Goal: Task Accomplishment & Management: Use online tool/utility

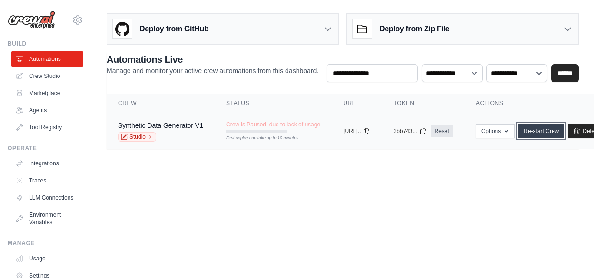
click at [562, 133] on link "Re-start Crew" at bounding box center [541, 131] width 46 height 14
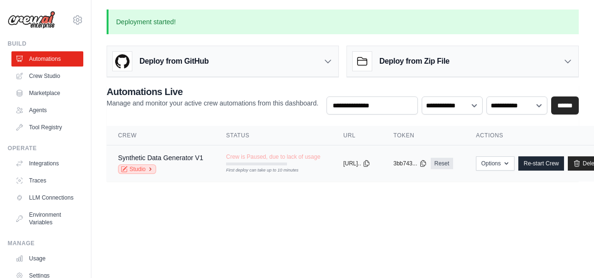
click at [151, 168] on icon at bounding box center [151, 170] width 6 height 6
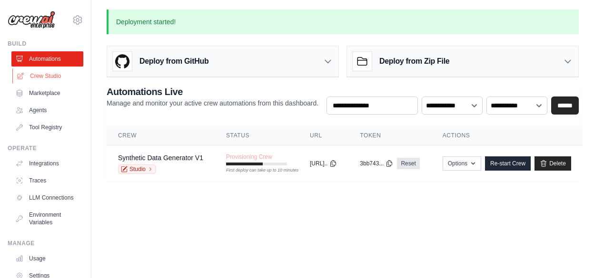
click at [36, 78] on link "Crew Studio" at bounding box center [48, 76] width 72 height 15
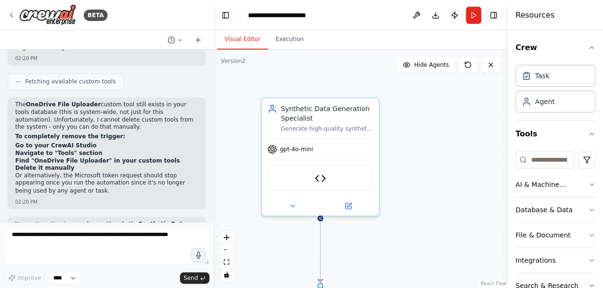
scroll to position [9838, 0]
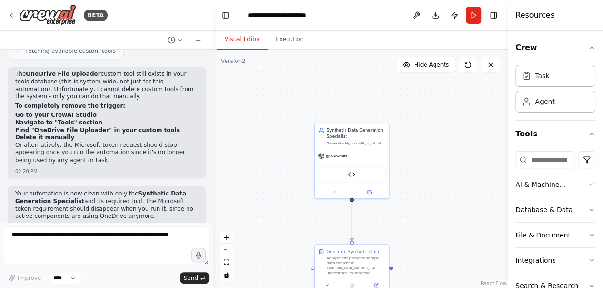
click at [286, 199] on div ".deletable-edge-delete-btn { width: 20px; height: 20px; border: 0px solid #ffff…" at bounding box center [360, 169] width 295 height 238
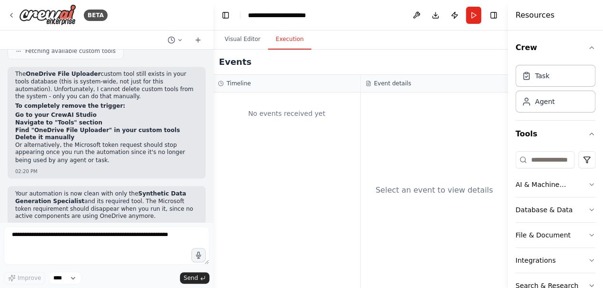
click at [280, 41] on button "Execution" at bounding box center [289, 40] width 43 height 20
click at [10, 16] on icon at bounding box center [12, 15] width 8 height 8
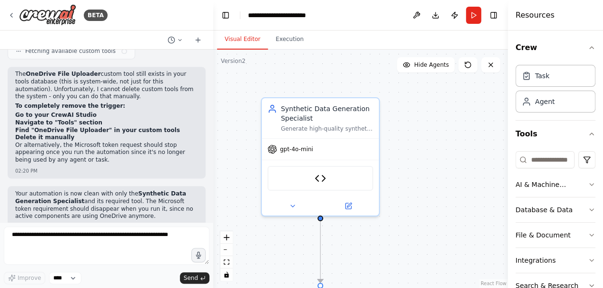
scroll to position [9838, 0]
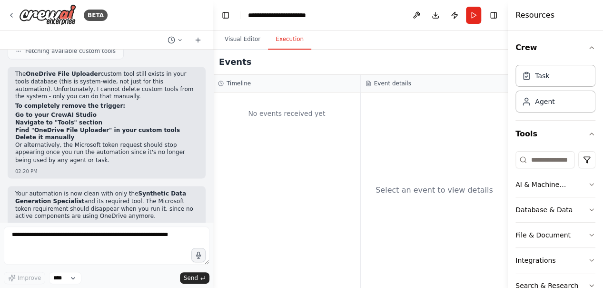
click at [285, 40] on button "Execution" at bounding box center [289, 40] width 43 height 20
click at [469, 14] on button "Run" at bounding box center [473, 15] width 15 height 17
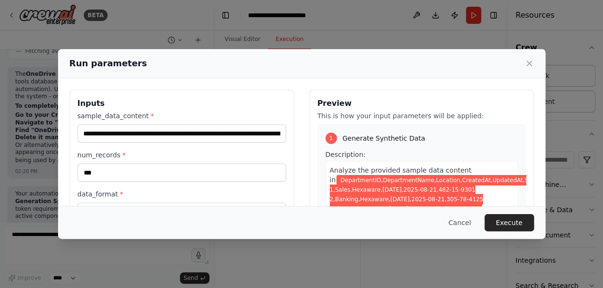
scroll to position [120, 0]
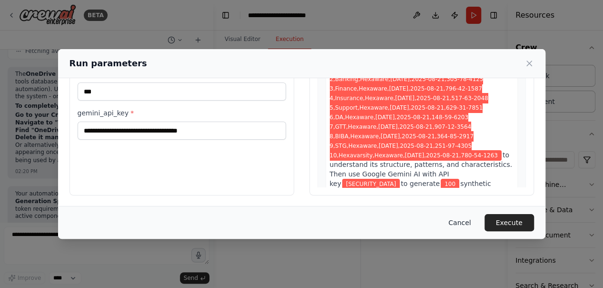
click at [462, 222] on button "Cancel" at bounding box center [460, 222] width 38 height 17
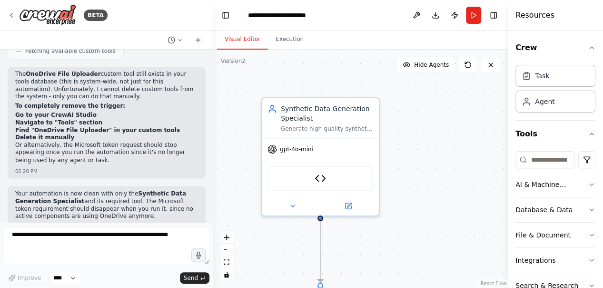
click at [242, 42] on button "Visual Editor" at bounding box center [242, 40] width 51 height 20
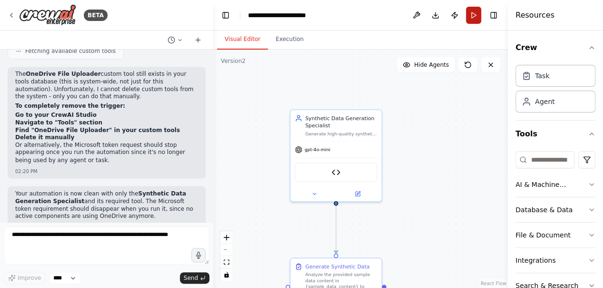
click at [475, 15] on button "Run" at bounding box center [473, 15] width 15 height 17
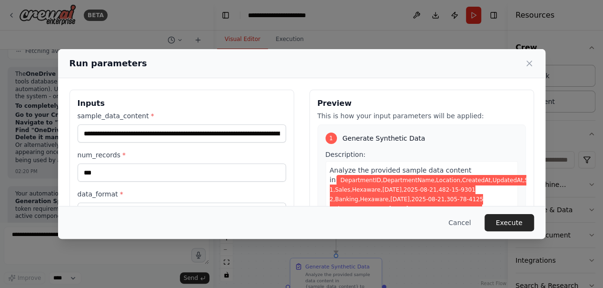
scroll to position [105, 0]
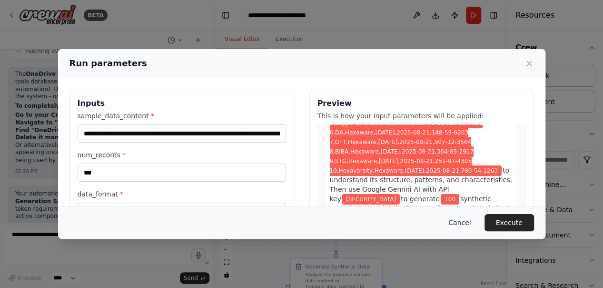
click at [466, 224] on button "Cancel" at bounding box center [460, 222] width 38 height 17
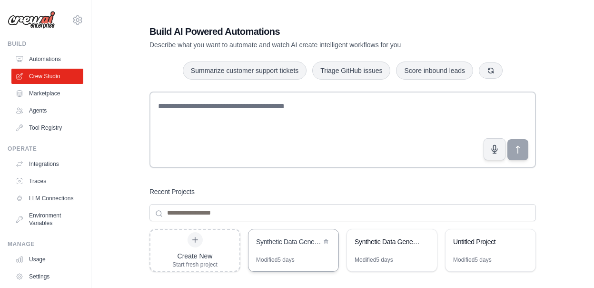
click at [278, 256] on div "Modified 5 days" at bounding box center [275, 260] width 39 height 8
click at [324, 239] on icon at bounding box center [326, 241] width 4 height 4
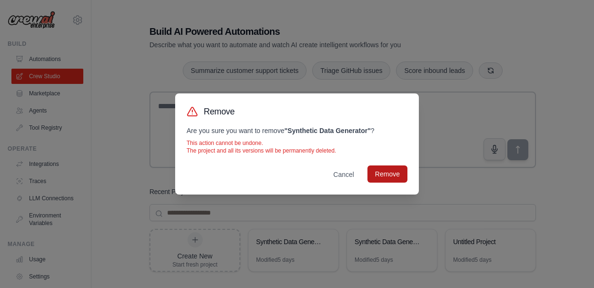
click at [389, 175] on button "Remove" at bounding box center [387, 173] width 40 height 17
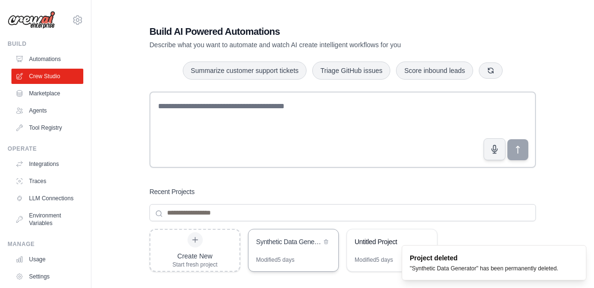
click at [299, 248] on div "Synthetic Data Generator" at bounding box center [293, 242] width 90 height 27
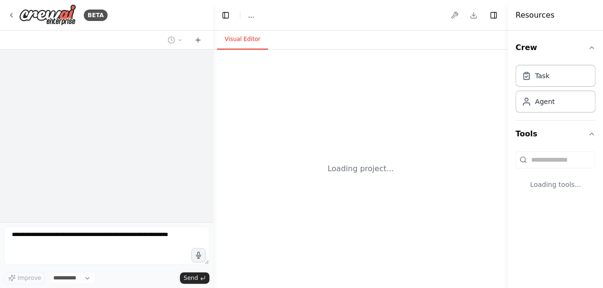
select select "****"
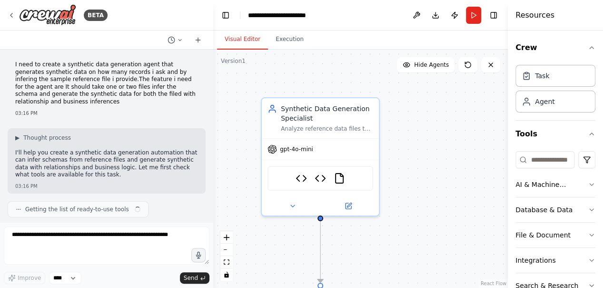
scroll to position [1934, 0]
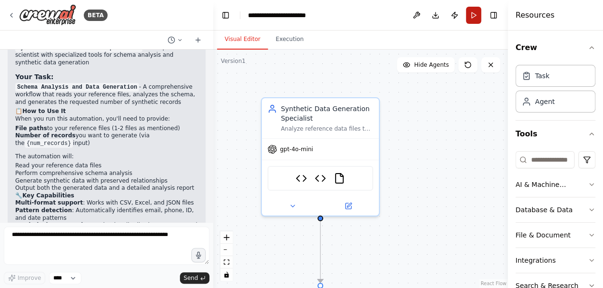
click at [476, 14] on button "Run" at bounding box center [473, 15] width 15 height 17
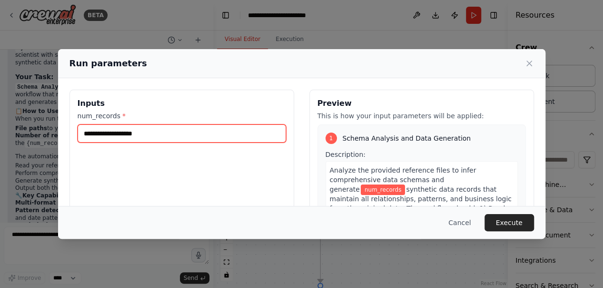
click at [186, 132] on input "num_records *" at bounding box center [182, 133] width 208 height 18
type input "***"
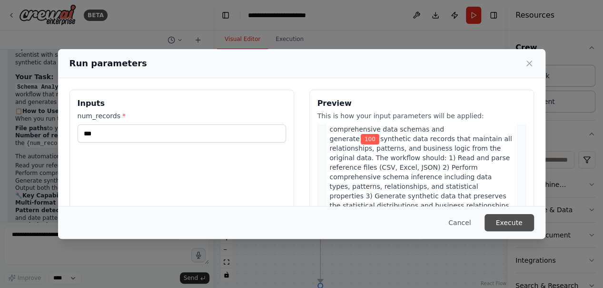
click at [514, 226] on button "Execute" at bounding box center [510, 222] width 50 height 17
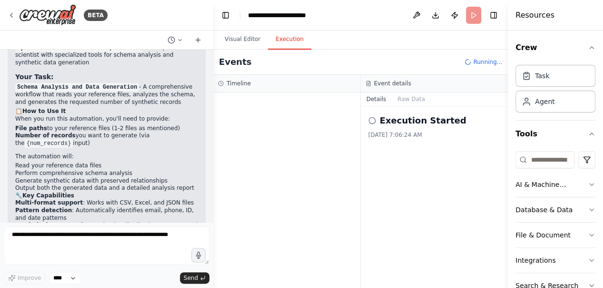
click at [281, 40] on button "Execution" at bounding box center [289, 40] width 43 height 20
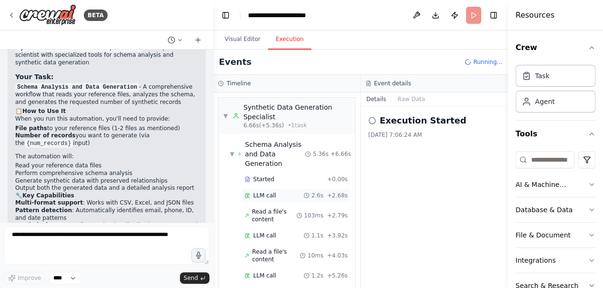
scroll to position [23, 0]
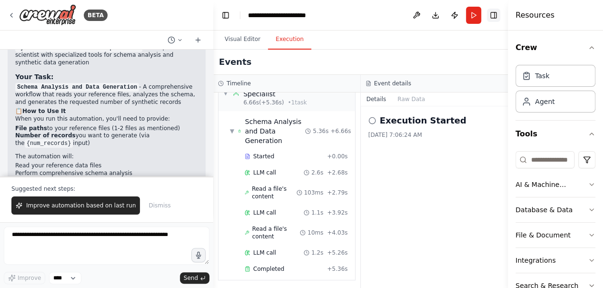
click at [493, 16] on button "Toggle Right Sidebar" at bounding box center [493, 15] width 13 height 13
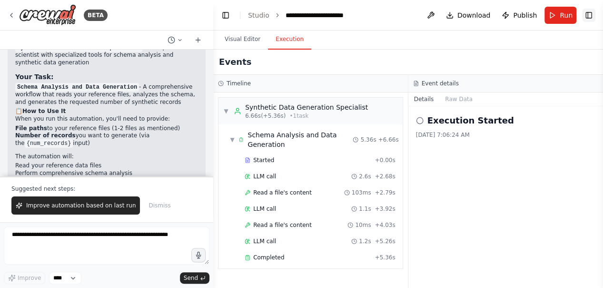
scroll to position [0, 0]
click at [456, 98] on button "Raw Data" at bounding box center [458, 98] width 39 height 13
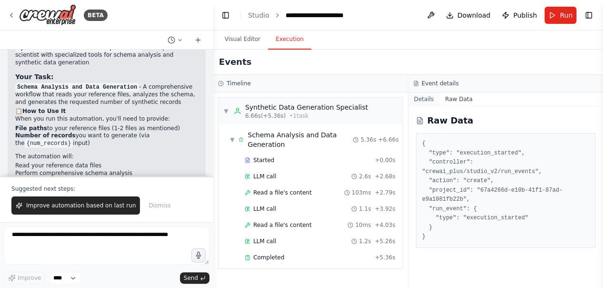
click at [420, 99] on button "Details" at bounding box center [423, 98] width 31 height 13
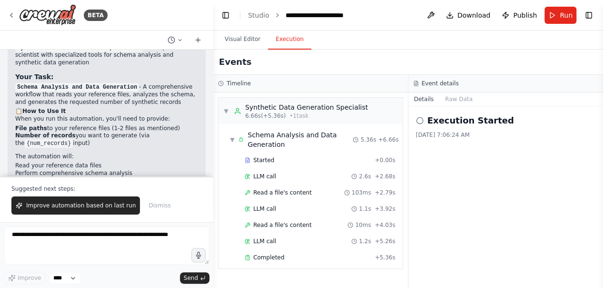
click at [419, 120] on icon at bounding box center [420, 121] width 8 height 8
click at [225, 113] on span "▼" at bounding box center [226, 111] width 6 height 8
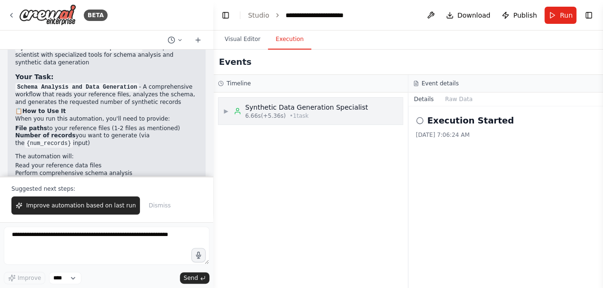
click at [225, 113] on span "▶" at bounding box center [226, 111] width 6 height 8
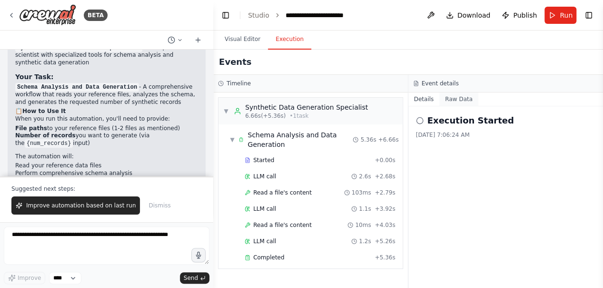
click at [446, 94] on button "Raw Data" at bounding box center [458, 98] width 39 height 13
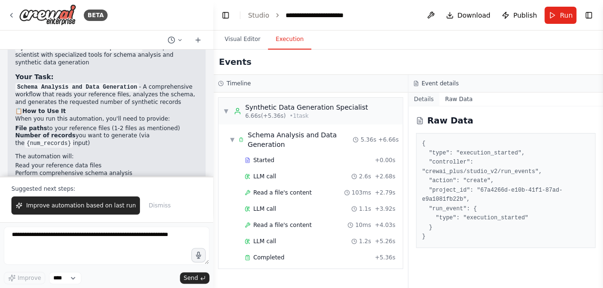
click at [432, 97] on button "Details" at bounding box center [423, 98] width 31 height 13
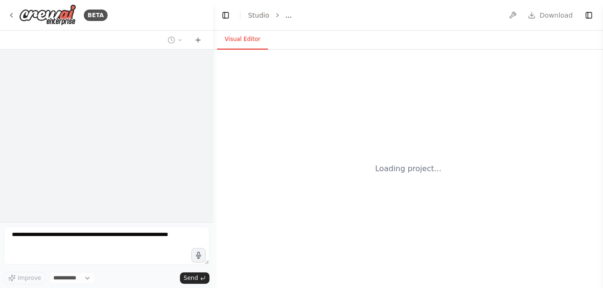
select select "****"
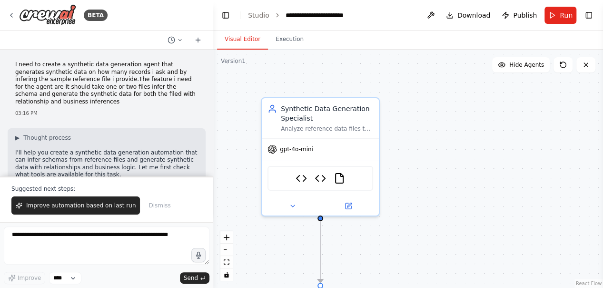
scroll to position [1980, 0]
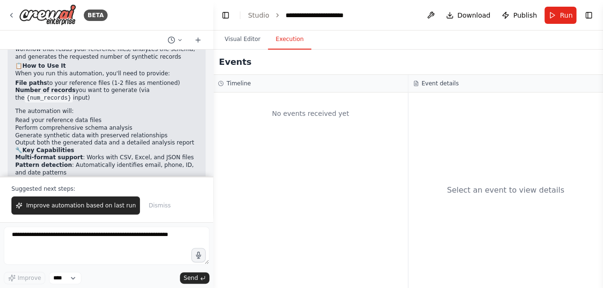
click at [279, 41] on button "Execution" at bounding box center [289, 40] width 43 height 20
click at [243, 38] on button "Visual Editor" at bounding box center [242, 40] width 51 height 20
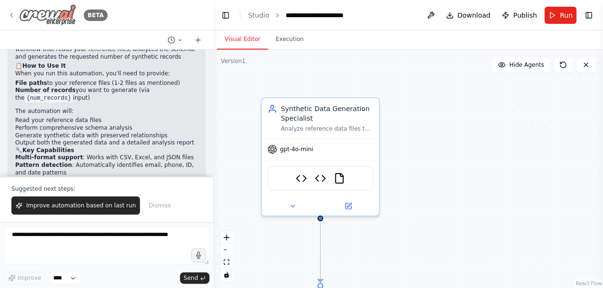
click at [12, 17] on icon at bounding box center [11, 15] width 2 height 4
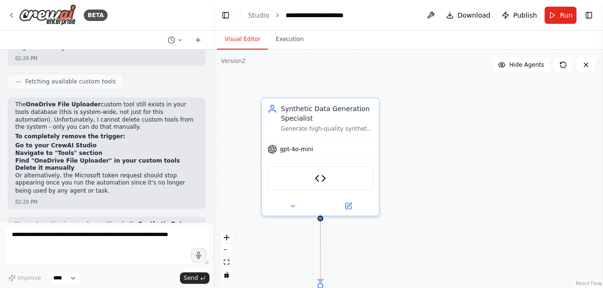
scroll to position [9838, 0]
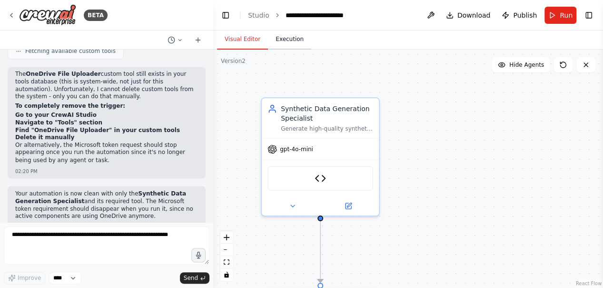
click at [277, 41] on button "Execution" at bounding box center [289, 40] width 43 height 20
click at [246, 40] on button "Visual Editor" at bounding box center [242, 40] width 51 height 20
click at [557, 15] on button "Run" at bounding box center [561, 15] width 32 height 17
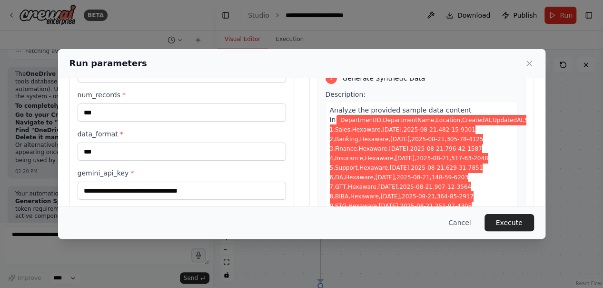
scroll to position [60, 0]
click at [527, 64] on icon at bounding box center [530, 64] width 10 height 10
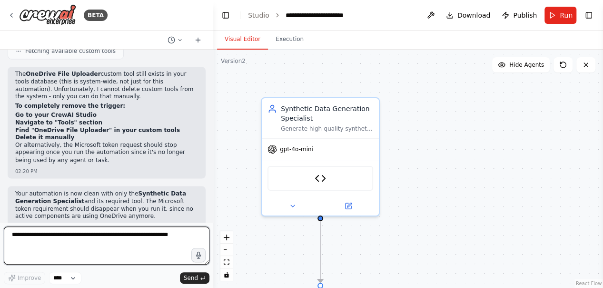
click at [79, 236] on textarea at bounding box center [107, 245] width 206 height 38
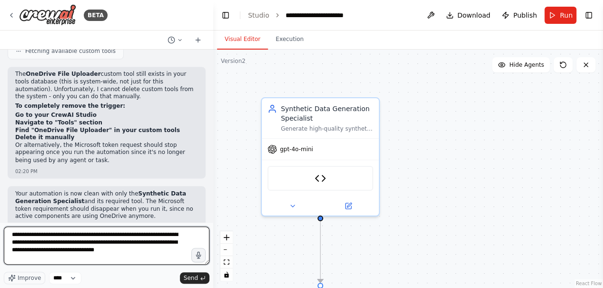
type textarea "**********"
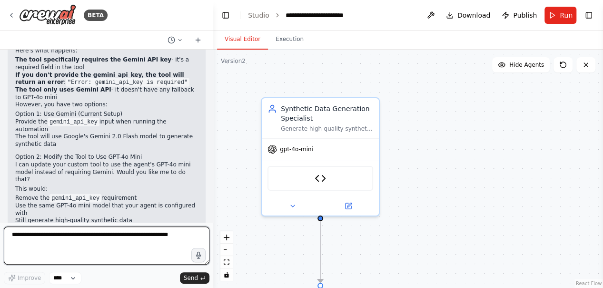
scroll to position [10215, 0]
